Goal: Navigation & Orientation: Find specific page/section

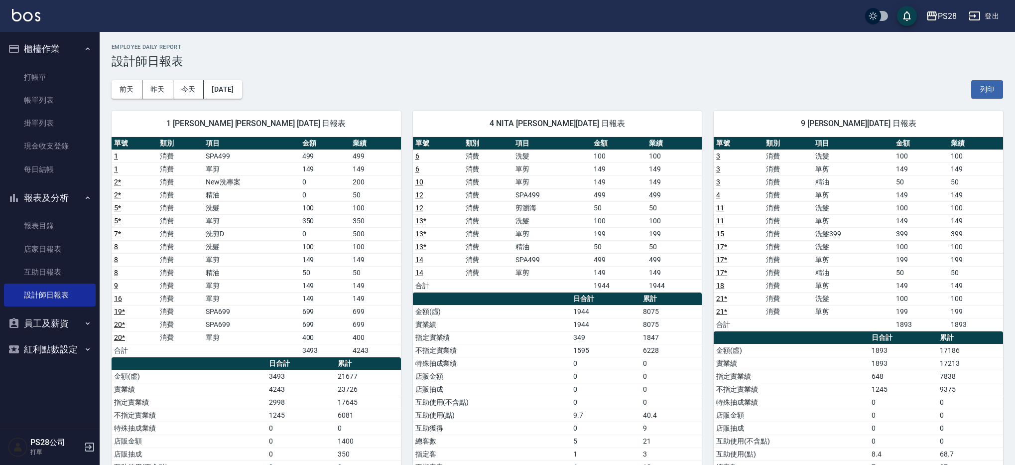
scroll to position [16, 0]
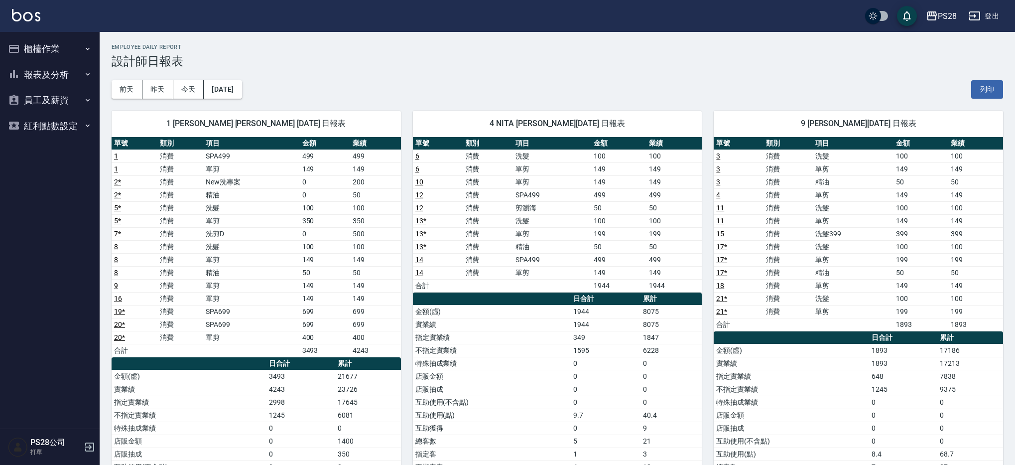
scroll to position [16, 0]
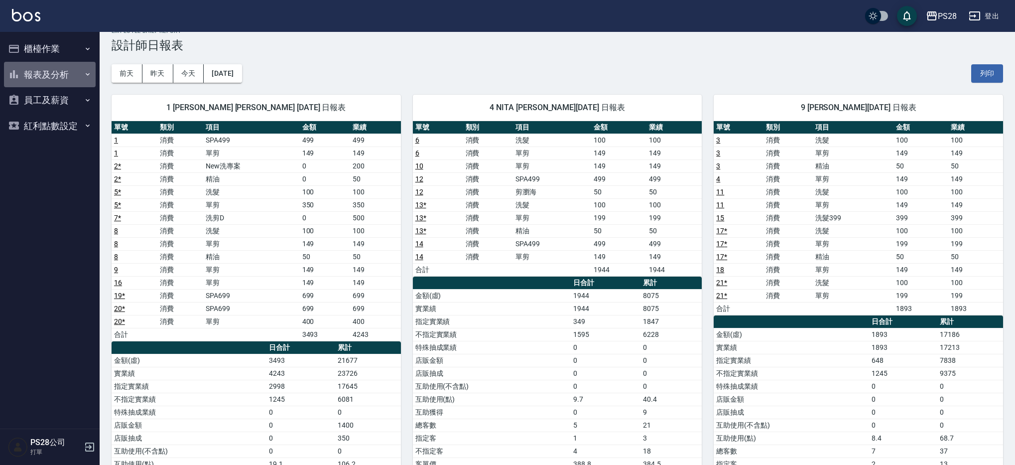
click at [67, 76] on button "報表及分析" at bounding box center [50, 75] width 92 height 26
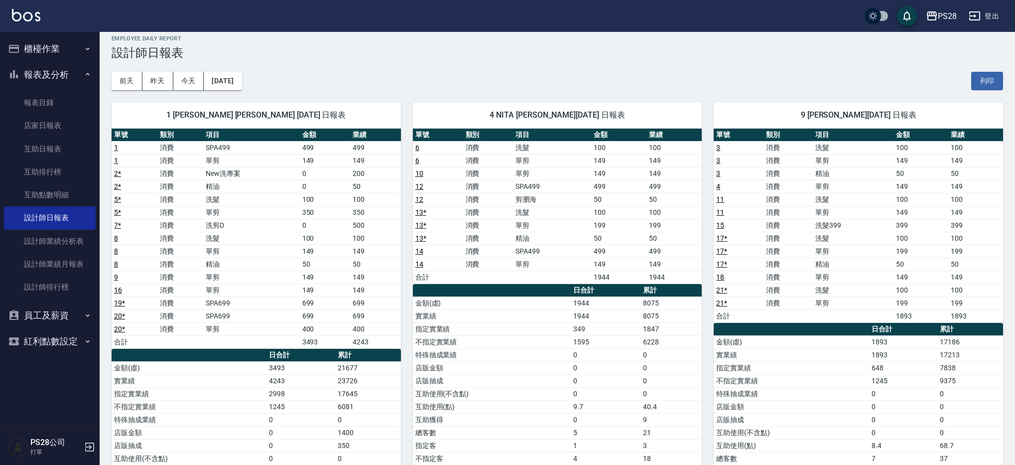
scroll to position [9, 0]
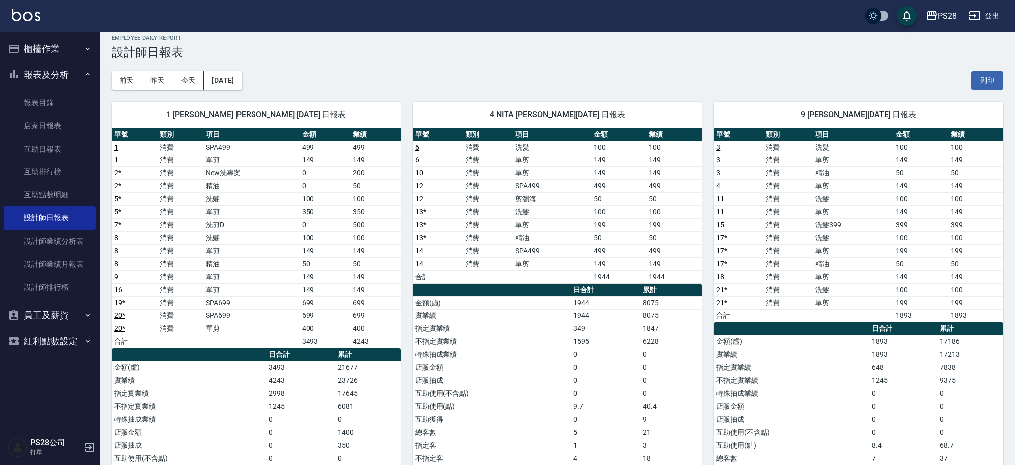
click at [74, 317] on button "員工及薪資" at bounding box center [50, 315] width 92 height 26
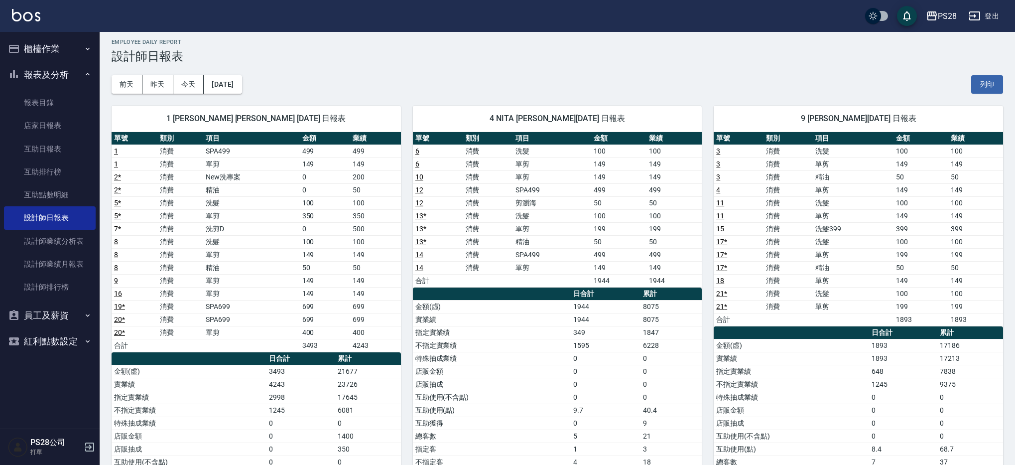
click at [63, 52] on button "櫃檯作業" at bounding box center [50, 49] width 92 height 26
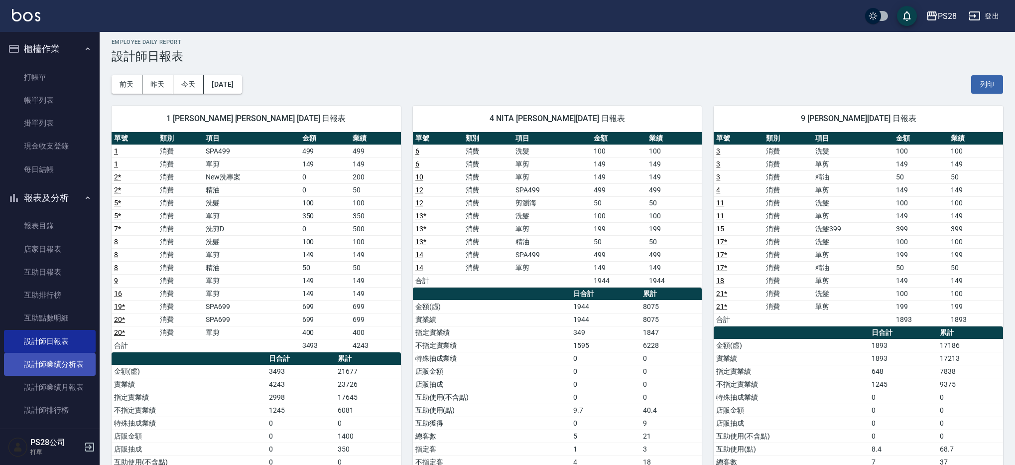
scroll to position [4, 0]
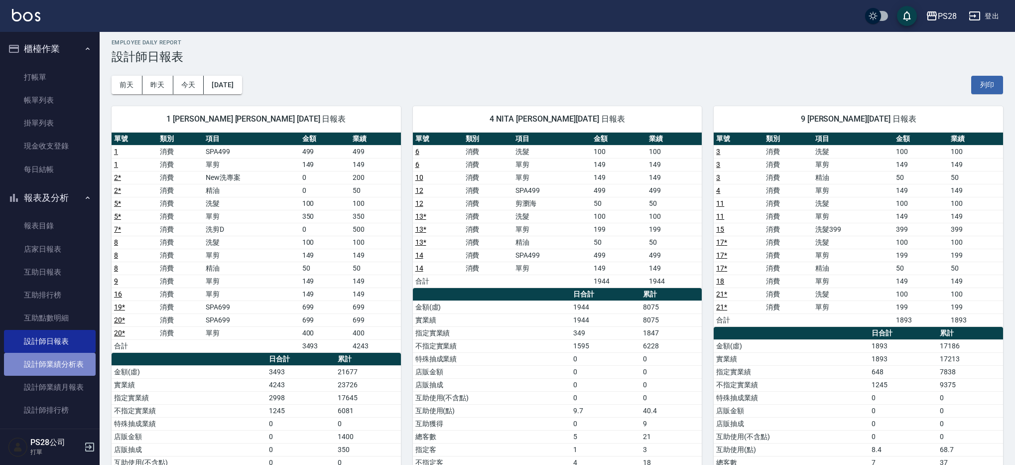
click at [68, 370] on link "設計師業績分析表" at bounding box center [50, 364] width 92 height 23
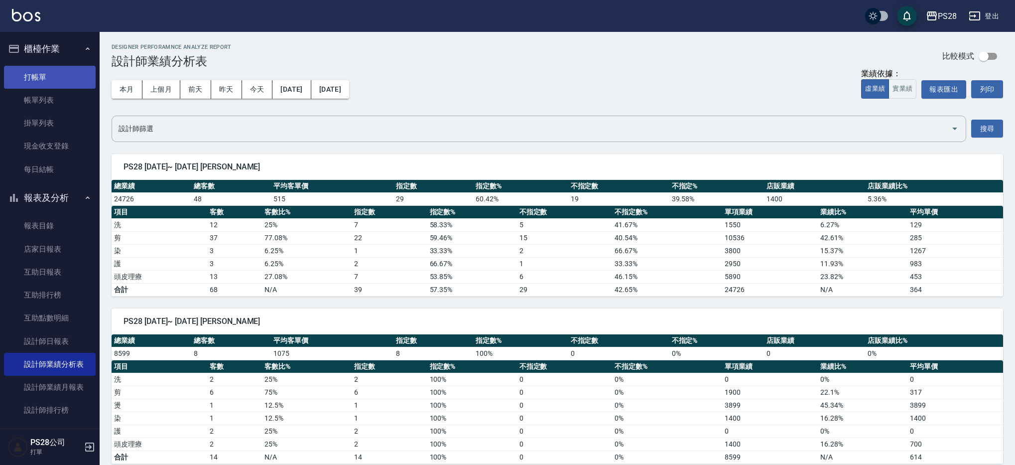
click at [23, 75] on link "打帳單" at bounding box center [50, 77] width 92 height 23
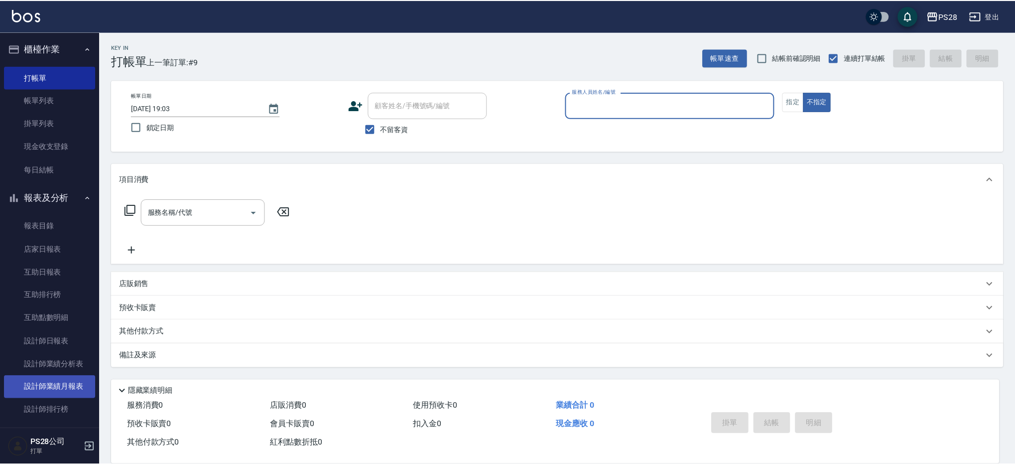
scroll to position [18, 0]
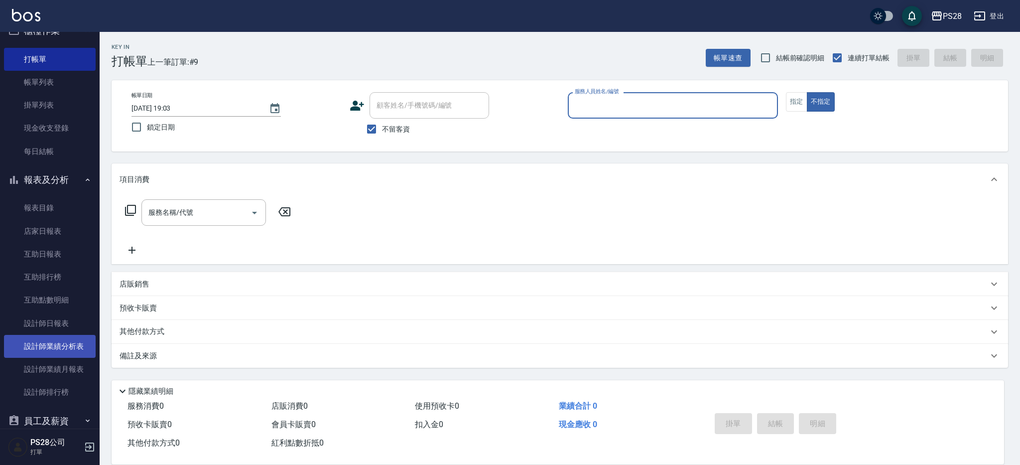
click at [69, 352] on link "設計師業績分析表" at bounding box center [50, 346] width 92 height 23
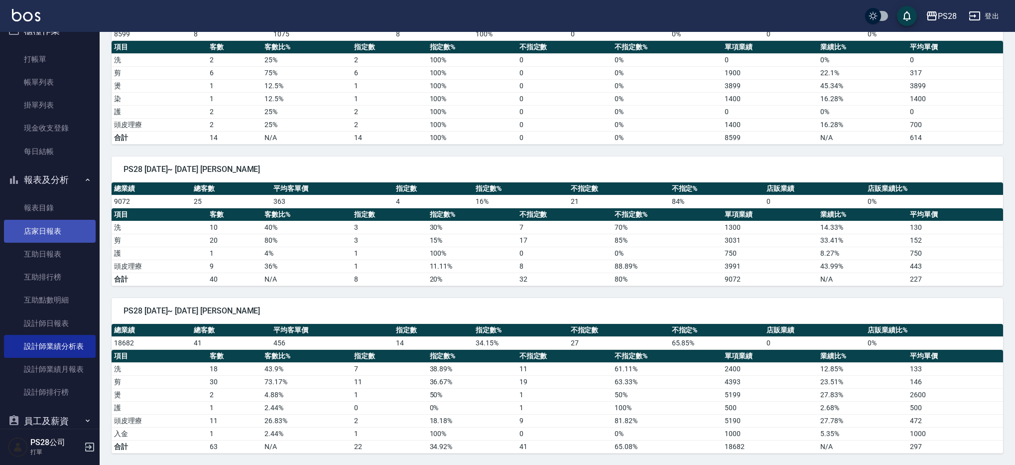
scroll to position [60, 0]
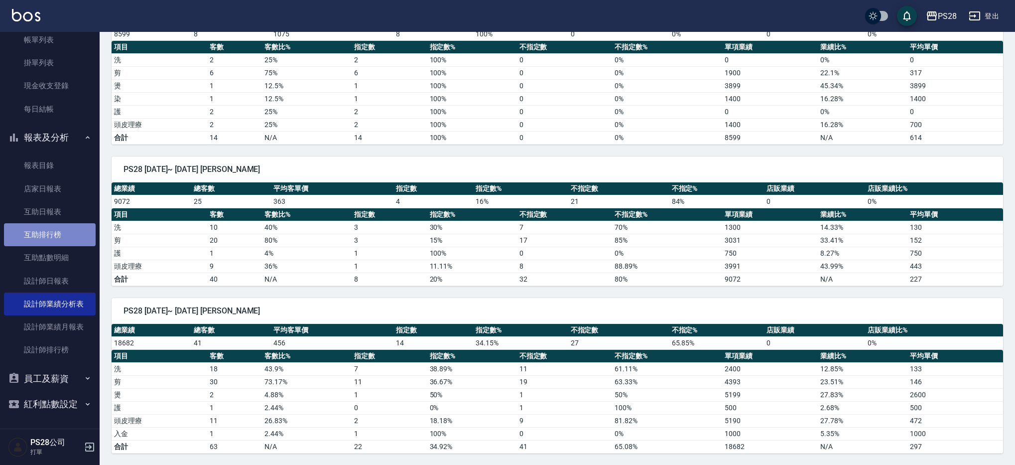
click at [72, 224] on link "互助排行榜" at bounding box center [50, 234] width 92 height 23
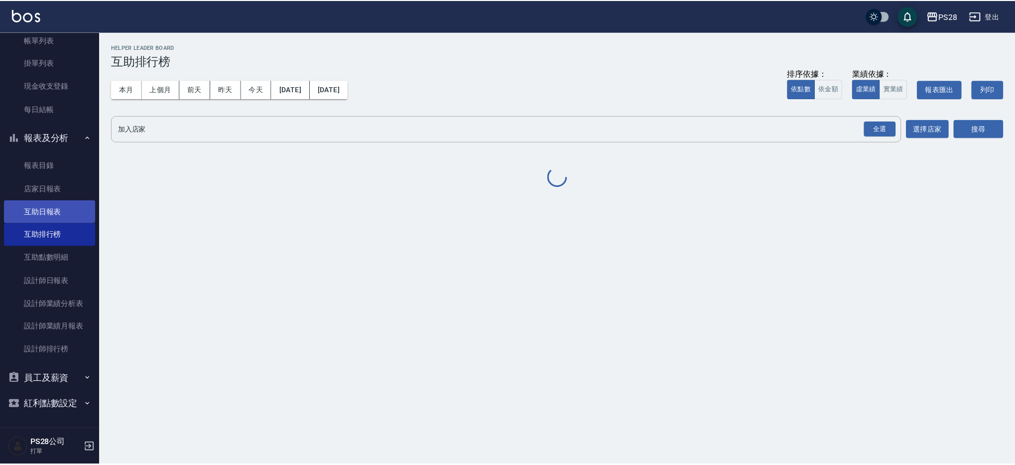
scroll to position [60, 0]
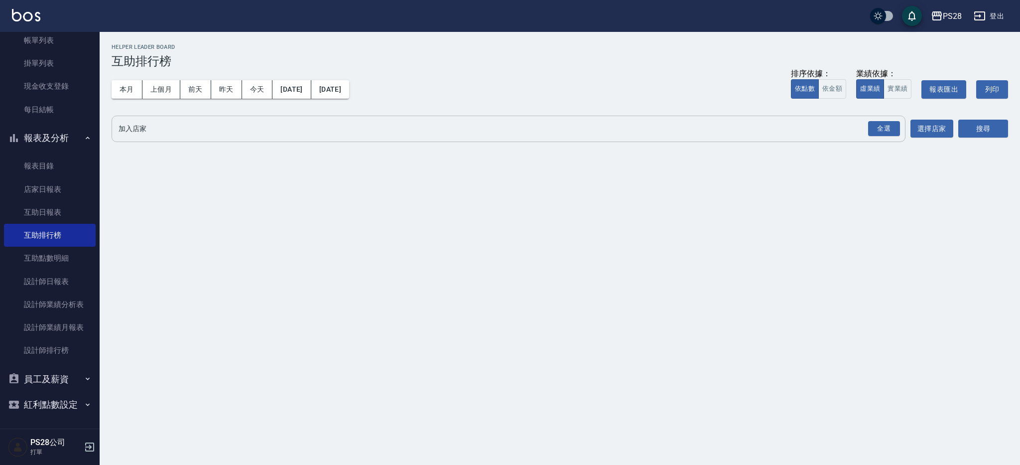
click at [201, 116] on div "全選 加入店家" at bounding box center [509, 129] width 794 height 26
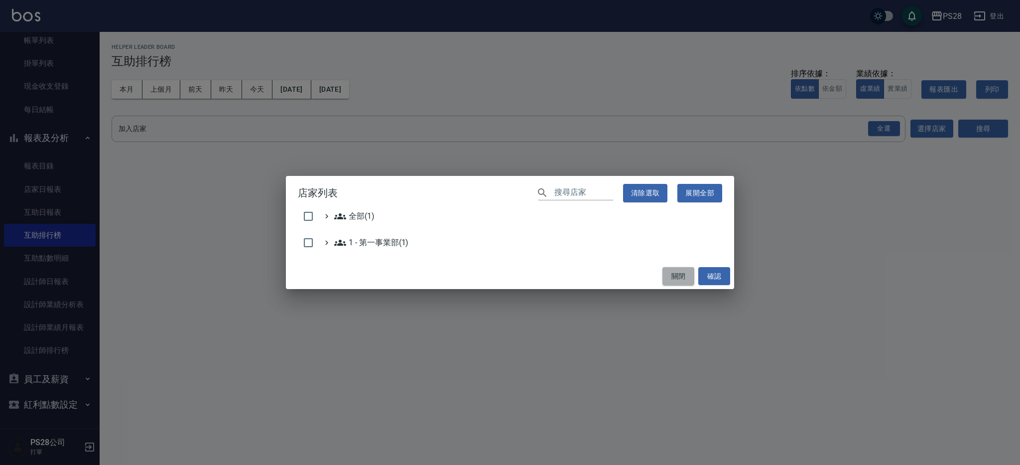
click at [676, 275] on button "關閉" at bounding box center [679, 276] width 32 height 18
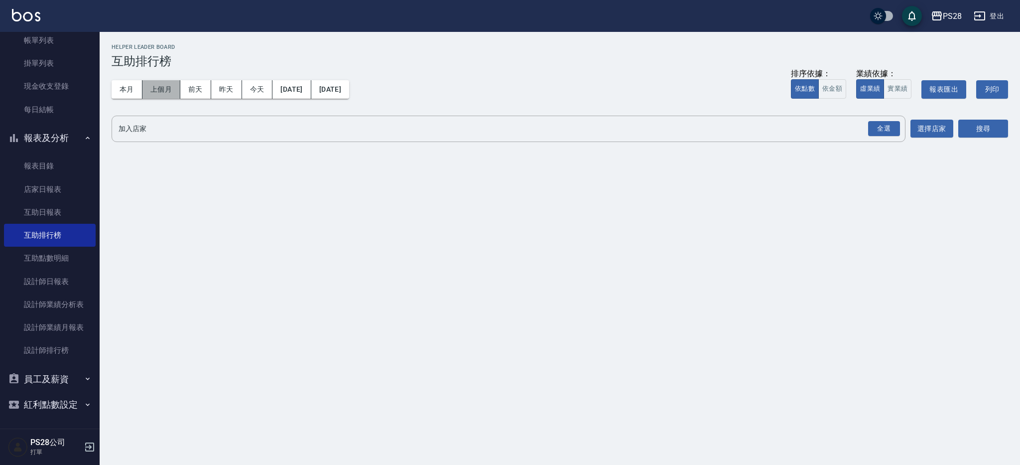
click at [152, 90] on button "上個月" at bounding box center [162, 89] width 38 height 18
click at [128, 88] on button "本月" at bounding box center [127, 89] width 31 height 18
click at [226, 87] on button "昨天" at bounding box center [226, 89] width 31 height 18
click at [199, 89] on button "前天" at bounding box center [195, 89] width 31 height 18
click at [64, 256] on link "互助點數明細" at bounding box center [50, 258] width 92 height 23
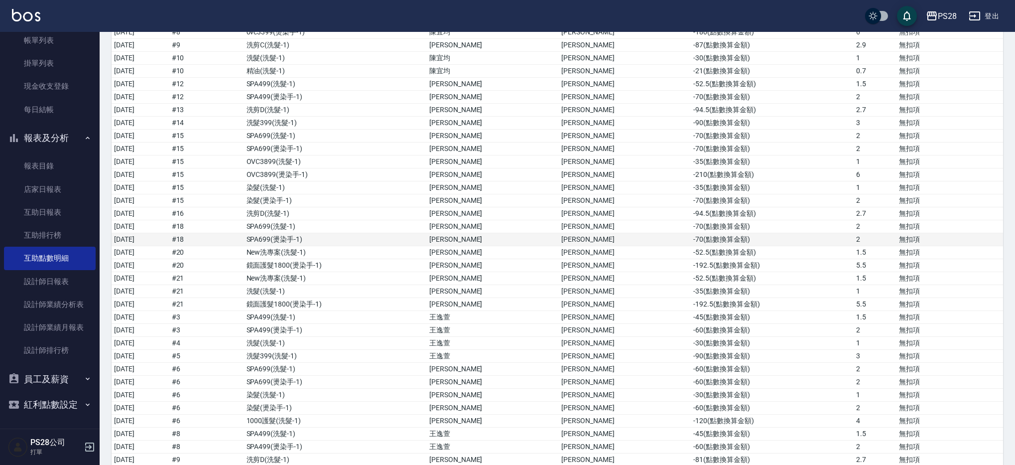
scroll to position [278, 0]
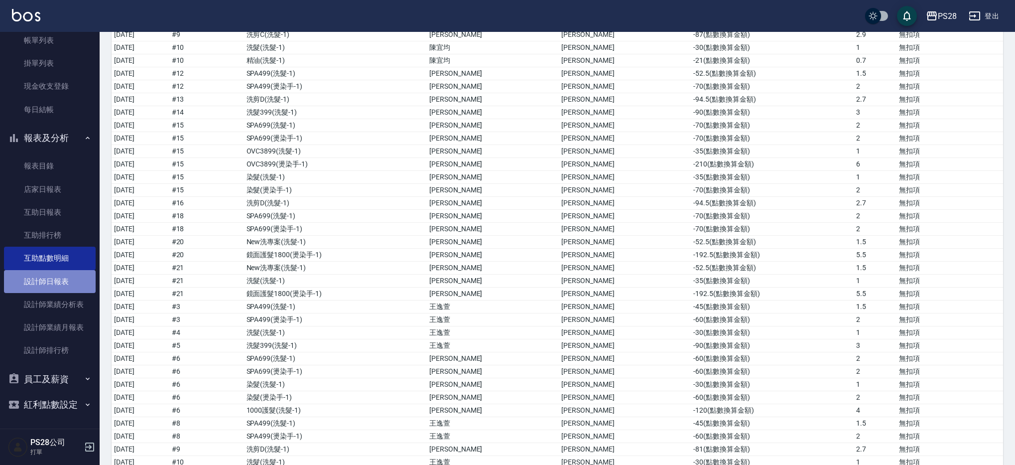
click at [78, 276] on link "設計師日報表" at bounding box center [50, 281] width 92 height 23
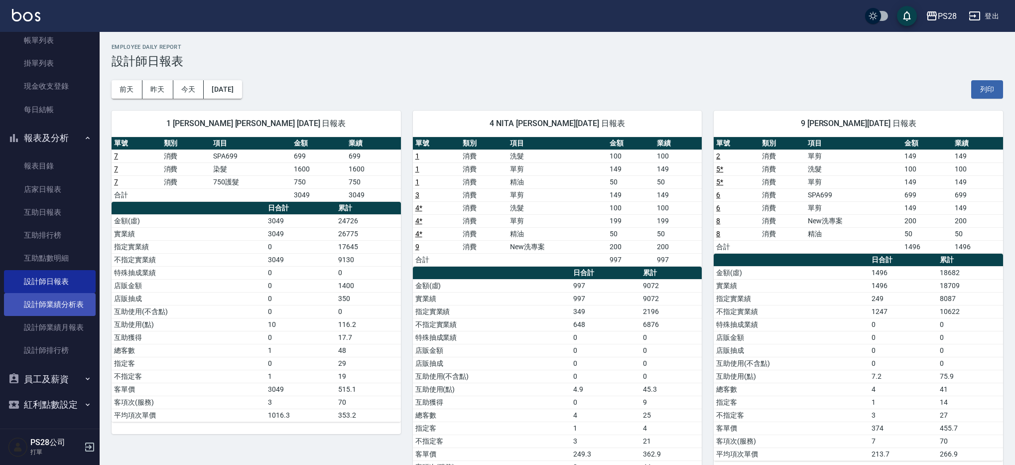
click at [80, 306] on link "設計師業績分析表" at bounding box center [50, 304] width 92 height 23
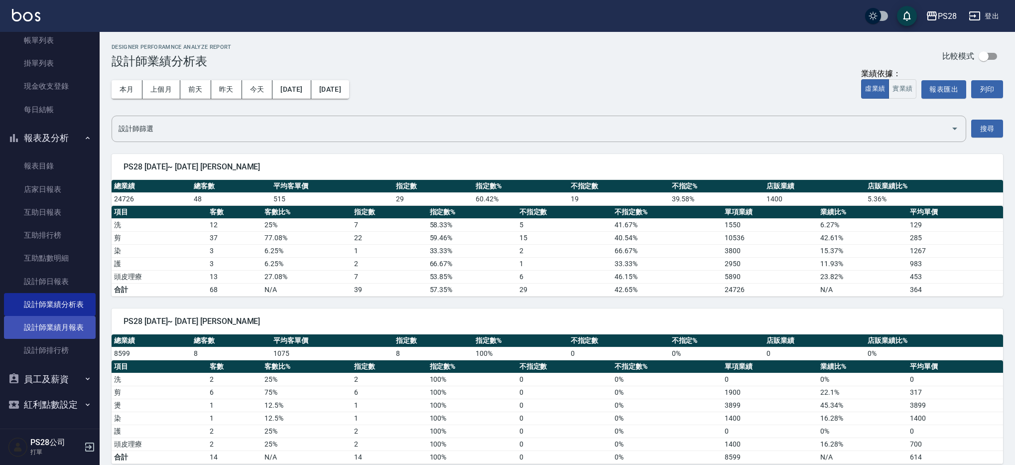
click at [68, 330] on link "設計師業績月報表" at bounding box center [50, 327] width 92 height 23
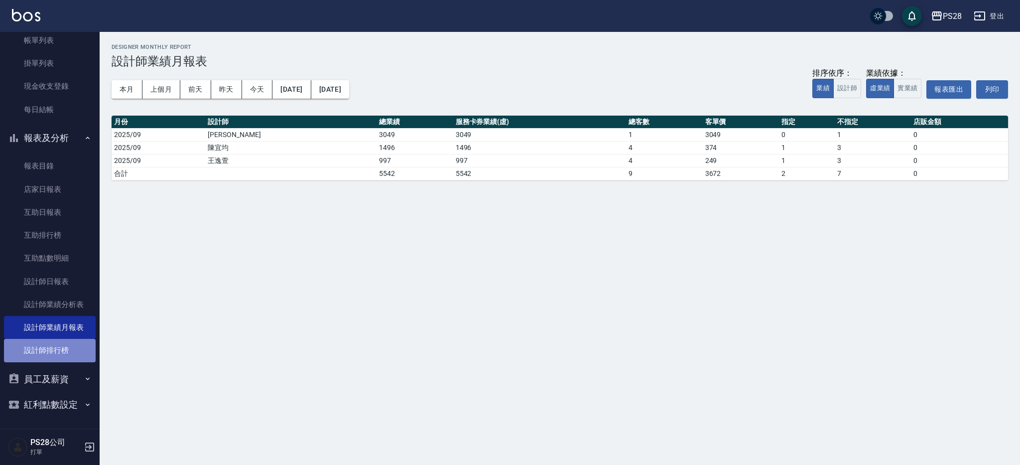
click at [70, 351] on link "設計師排行榜" at bounding box center [50, 350] width 92 height 23
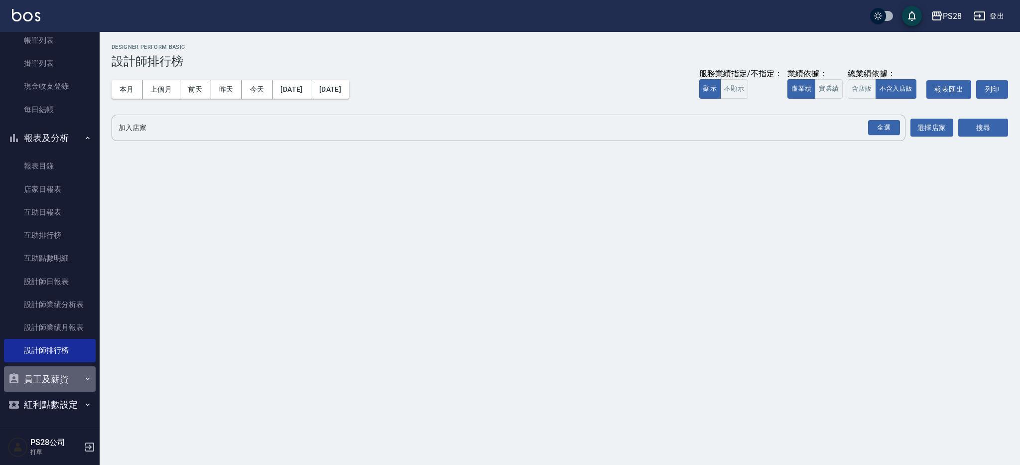
click at [71, 377] on button "員工及薪資" at bounding box center [50, 379] width 92 height 26
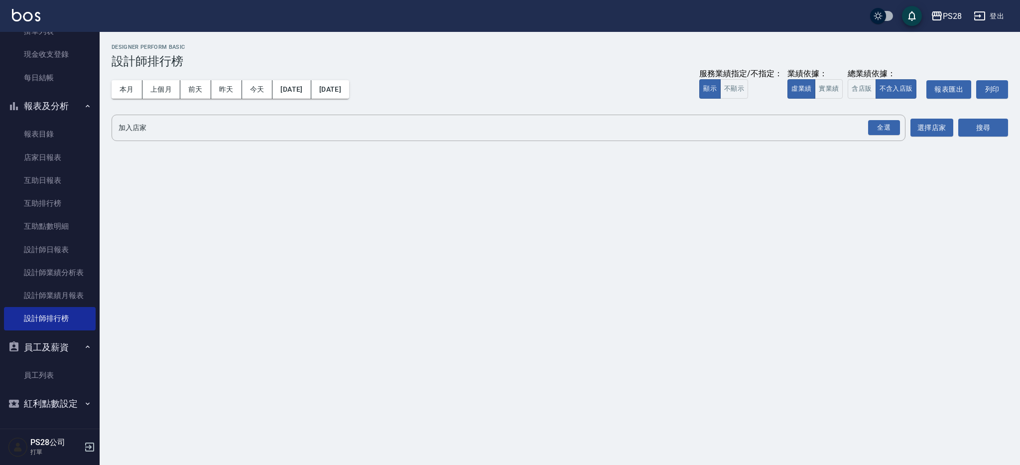
click at [67, 409] on button "紅利點數設定" at bounding box center [50, 404] width 92 height 26
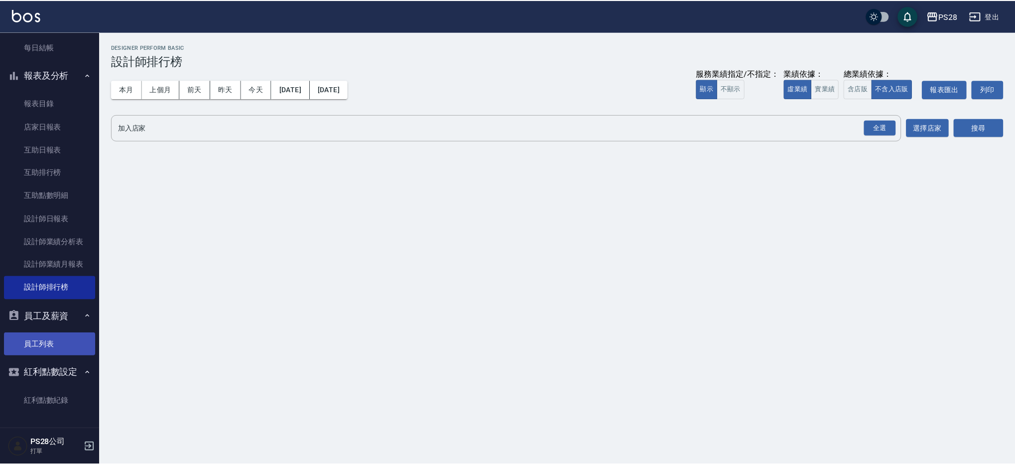
scroll to position [0, 0]
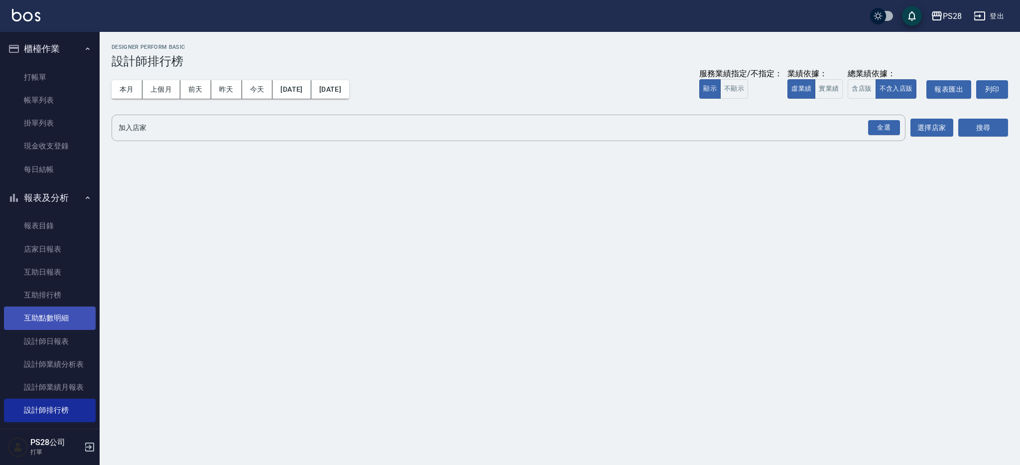
click at [61, 321] on link "互助點數明細" at bounding box center [50, 317] width 92 height 23
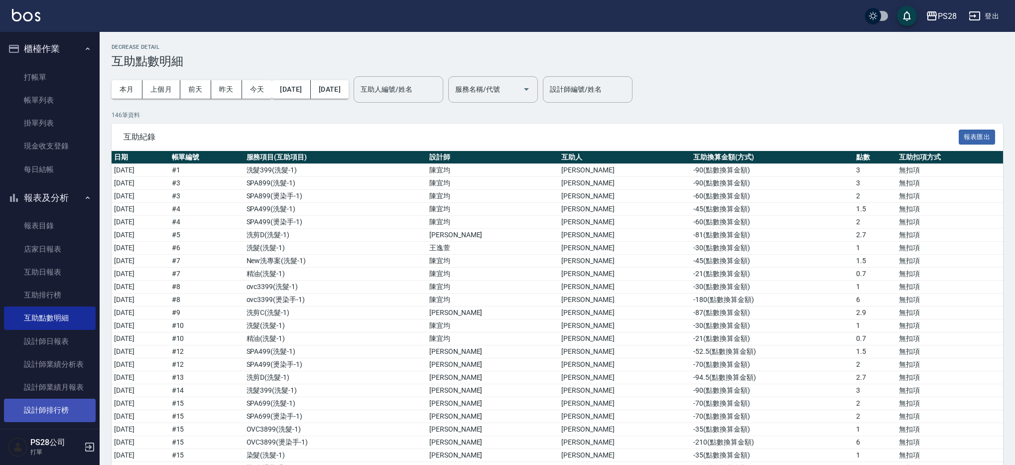
click at [42, 410] on link "設計師排行榜" at bounding box center [50, 410] width 92 height 23
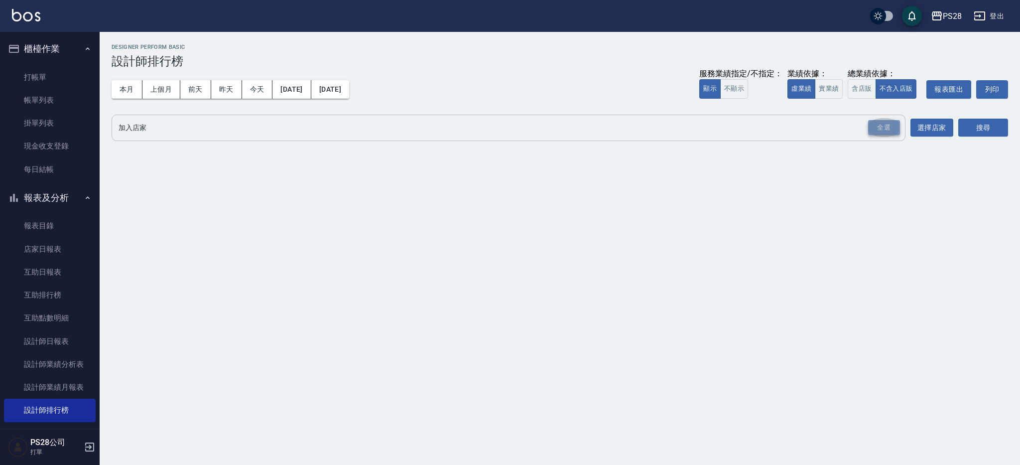
click at [882, 128] on div "全選" at bounding box center [884, 127] width 32 height 15
click at [989, 131] on button "搜尋" at bounding box center [984, 128] width 50 height 18
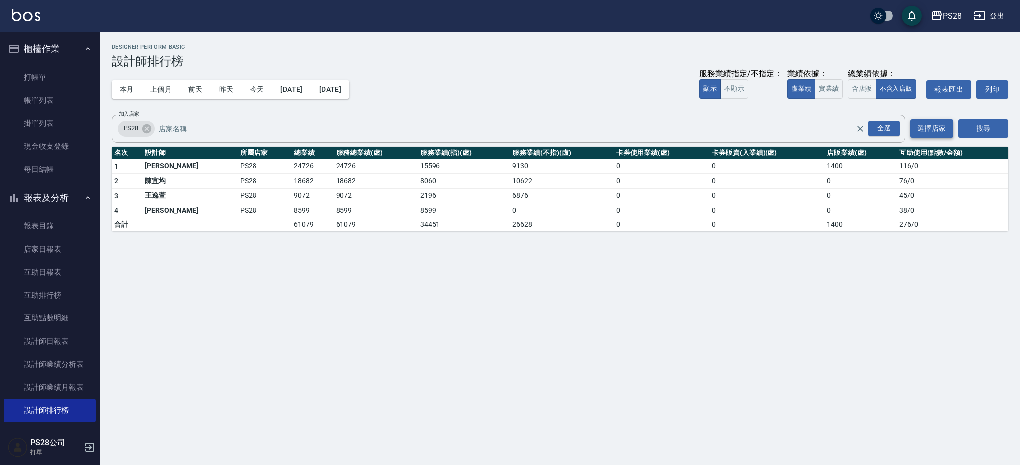
click at [943, 129] on button "選擇店家" at bounding box center [932, 128] width 43 height 18
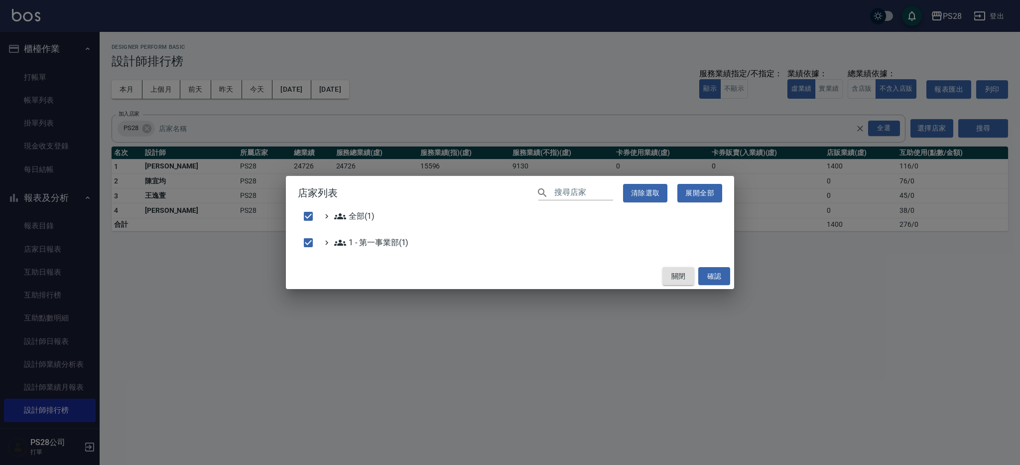
click at [669, 285] on button "關閉" at bounding box center [679, 276] width 32 height 18
checkbox input "false"
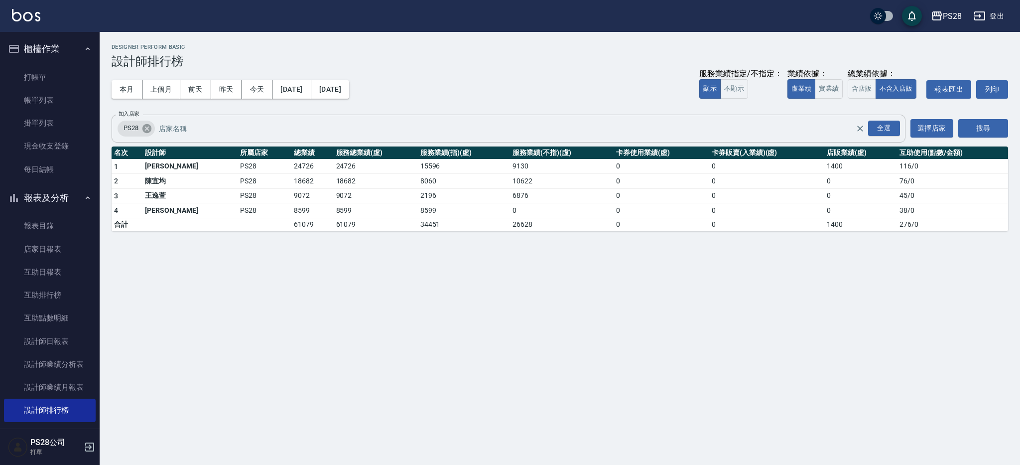
click at [146, 126] on icon at bounding box center [147, 128] width 9 height 9
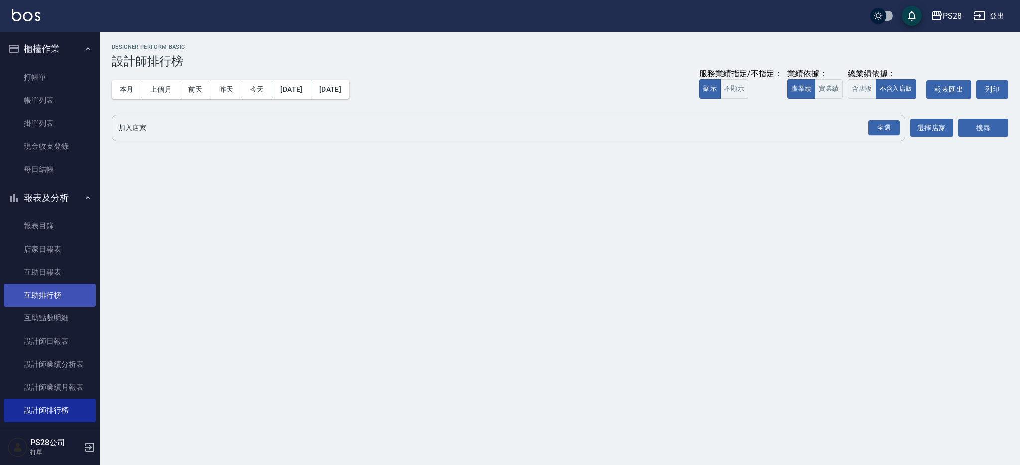
click at [60, 297] on link "互助排行榜" at bounding box center [50, 295] width 92 height 23
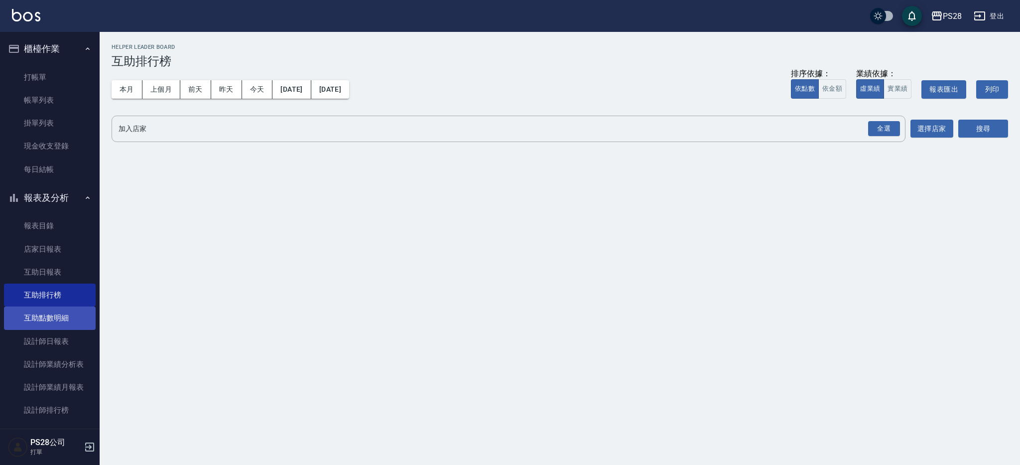
click at [49, 320] on link "互助點數明細" at bounding box center [50, 317] width 92 height 23
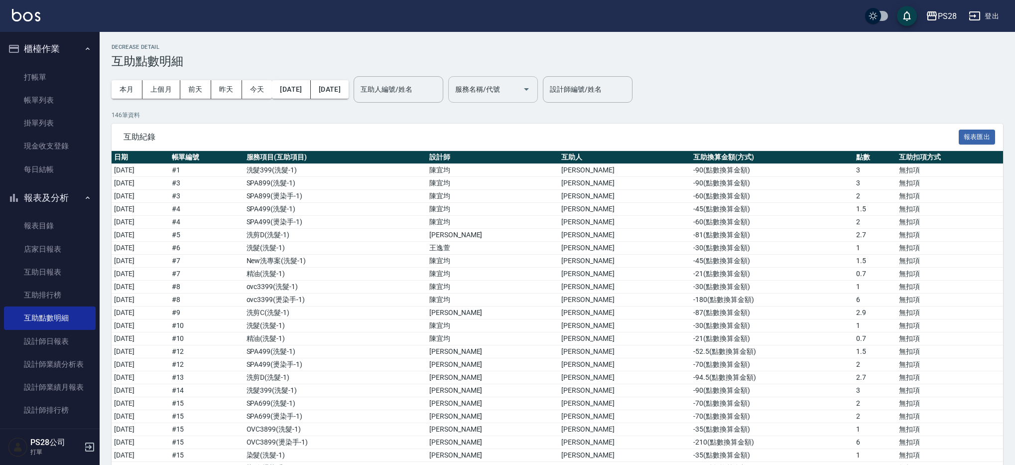
click at [533, 94] on icon "Open" at bounding box center [527, 89] width 12 height 12
click at [729, 100] on div "本月 上個月 前天 昨天 今天 2025/09/01 2025/09/08 互助人編號/姓名 互助人編號/姓名 服務名稱/代號 服務名稱/代號 設計師編號/姓…" at bounding box center [558, 89] width 892 height 42
click at [62, 366] on link "設計師業績分析表" at bounding box center [50, 364] width 92 height 23
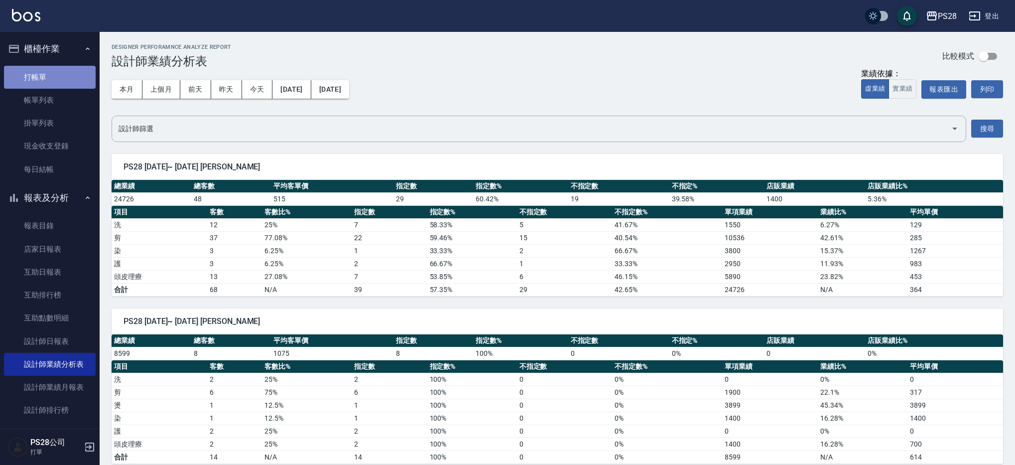
click at [70, 81] on link "打帳單" at bounding box center [50, 77] width 92 height 23
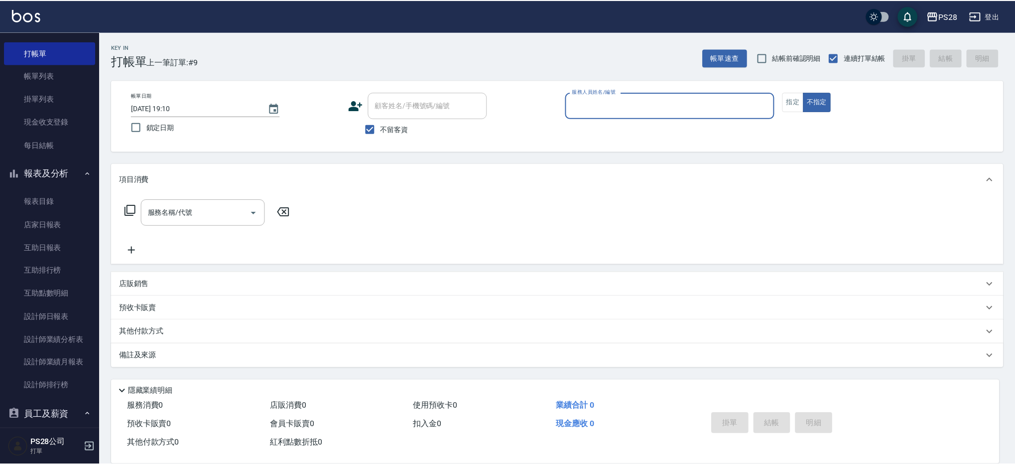
scroll to position [27, 0]
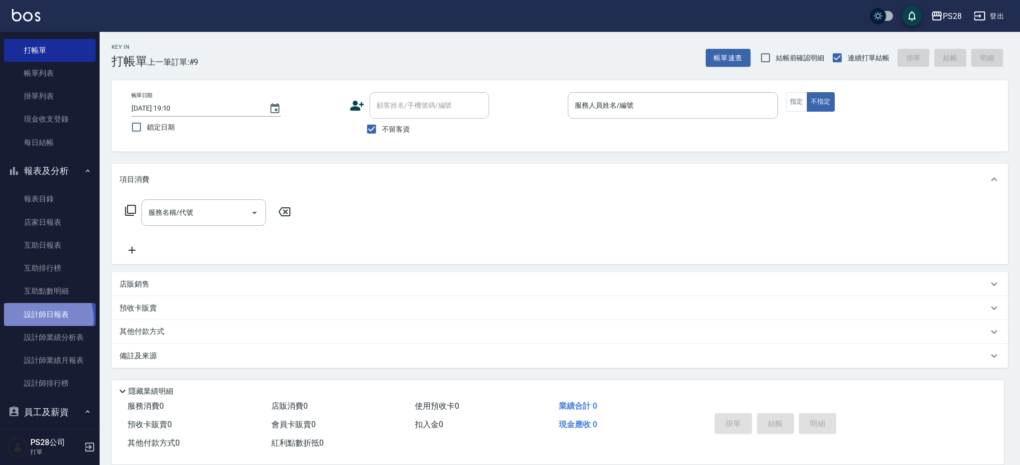
click at [32, 319] on link "設計師日報表" at bounding box center [50, 314] width 92 height 23
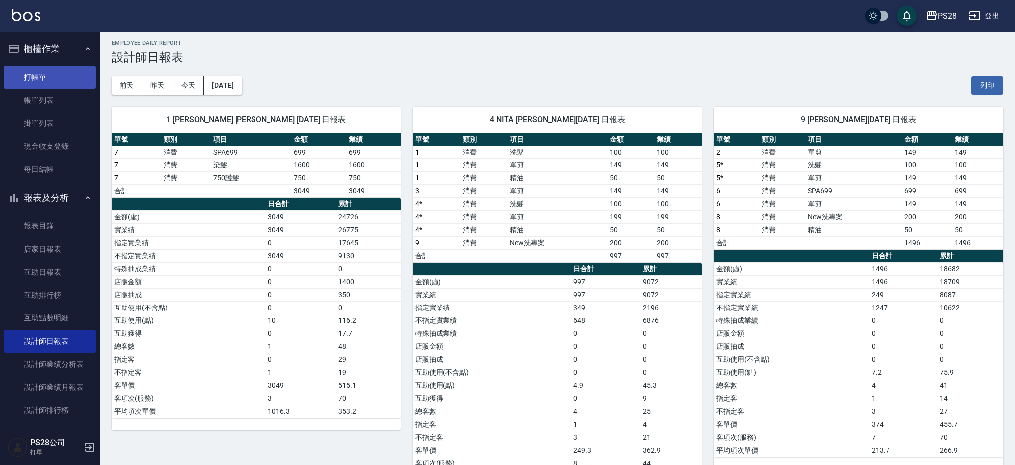
click at [60, 83] on link "打帳單" at bounding box center [50, 77] width 92 height 23
